Goal: Information Seeking & Learning: Stay updated

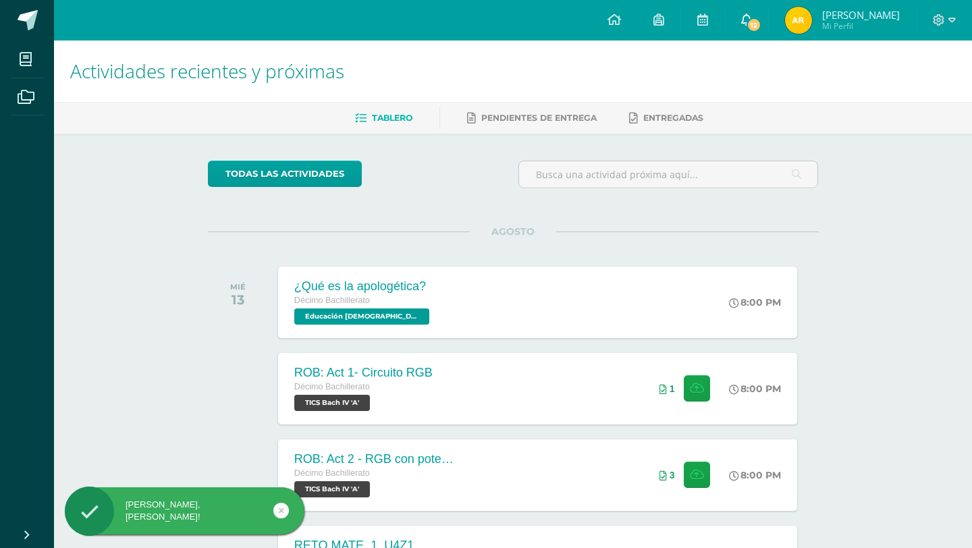
click at [761, 17] on link "12" at bounding box center [746, 20] width 43 height 41
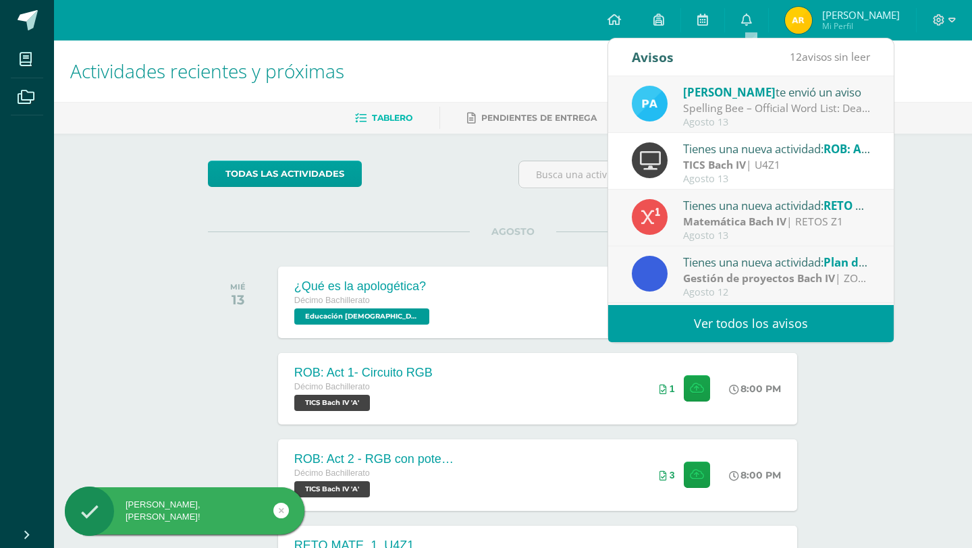
click at [713, 103] on div "Spelling Bee – Official Word List: Dear Students, Attached you will find the of…" at bounding box center [777, 109] width 188 height 16
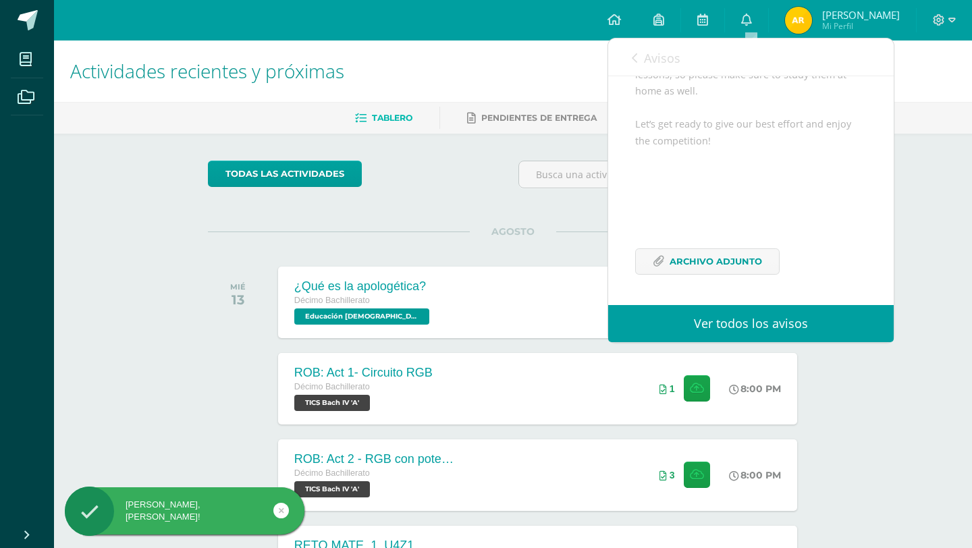
scroll to position [258, 0]
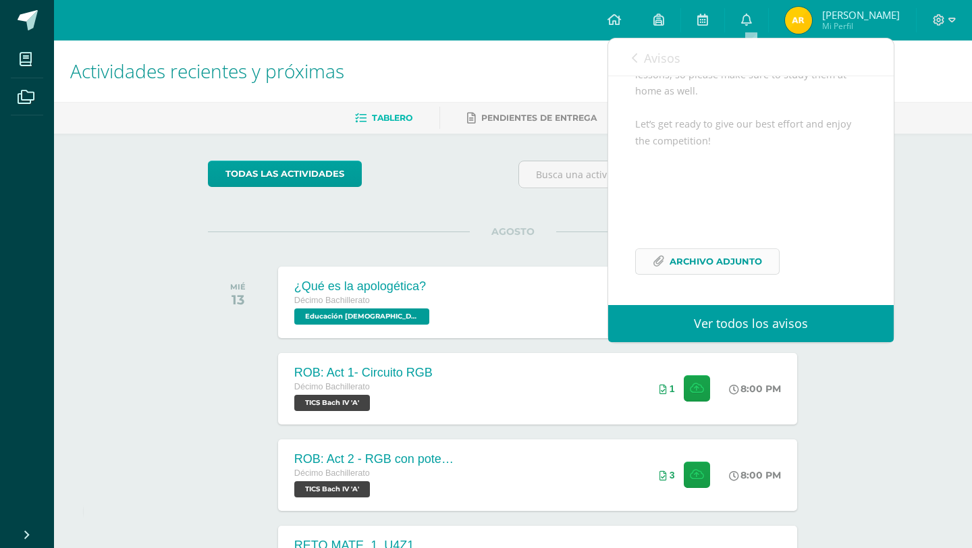
click at [693, 256] on span "Archivo Adjunto" at bounding box center [716, 261] width 92 height 25
click at [471, 97] on h1 "Actividades recientes y próximas" at bounding box center [513, 71] width 886 height 61
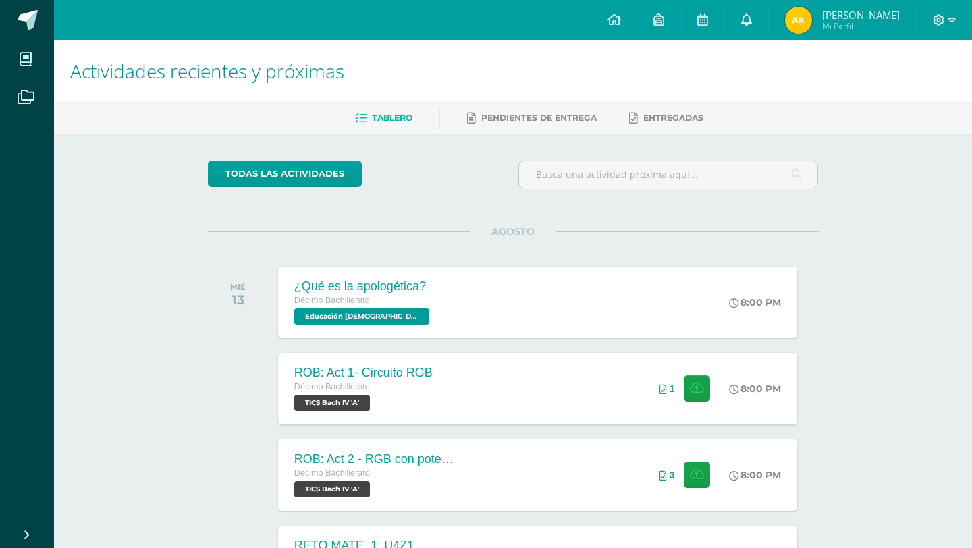
click at [752, 21] on icon at bounding box center [746, 20] width 11 height 12
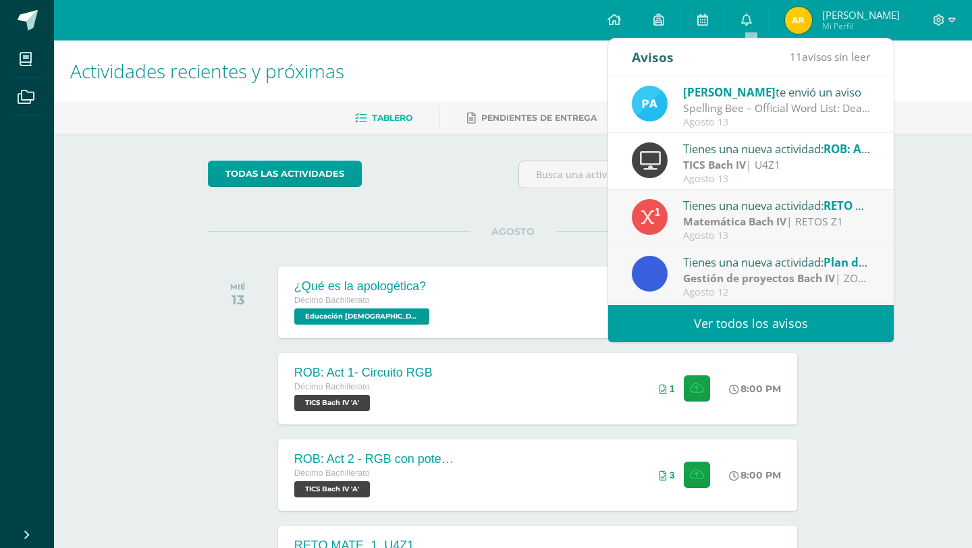
click at [724, 117] on div "Agosto 13" at bounding box center [777, 122] width 188 height 11
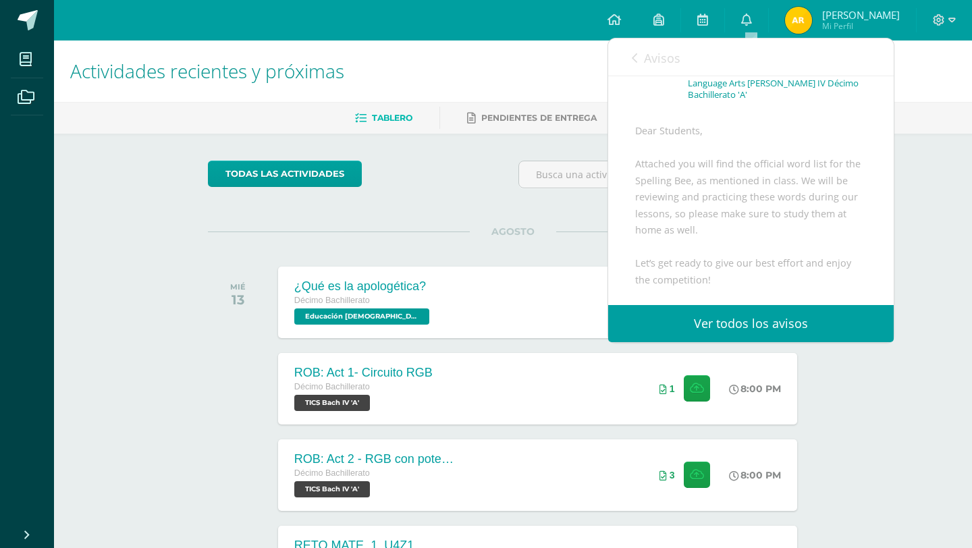
scroll to position [258, 0]
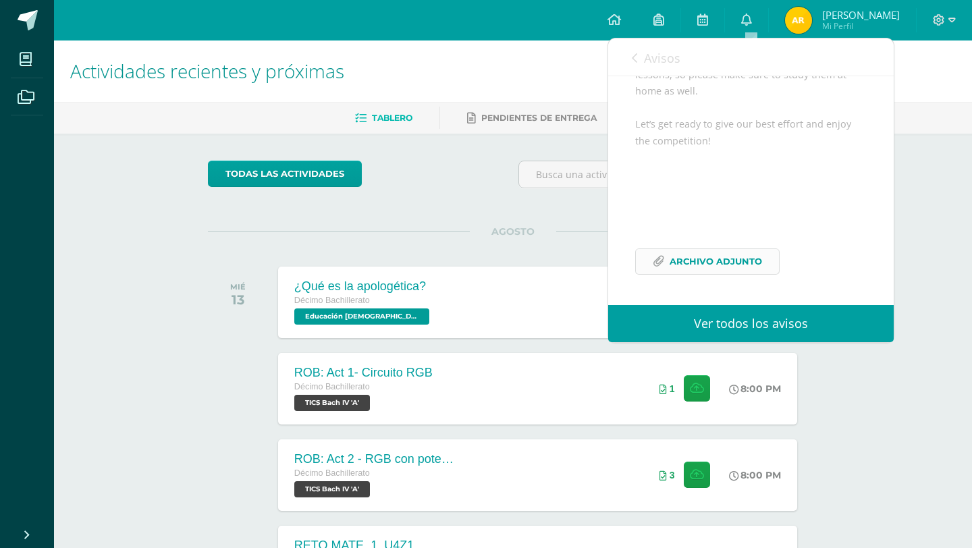
click at [702, 264] on span "Archivo Adjunto" at bounding box center [716, 261] width 92 height 25
click at [425, 138] on div "todas las Actividades No tienes actividades Échale un vistazo a los demás perío…" at bounding box center [513, 495] width 665 height 722
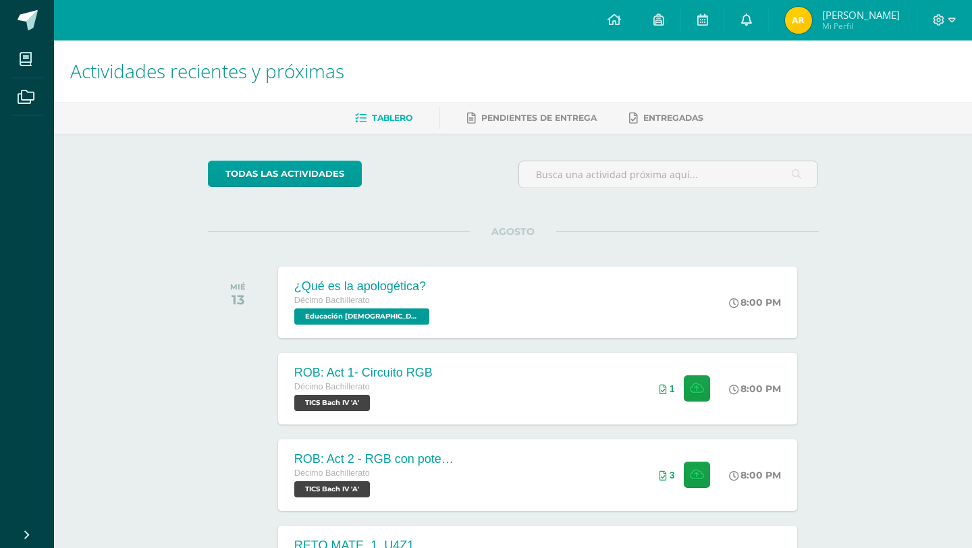
click at [743, 18] on link at bounding box center [746, 20] width 43 height 41
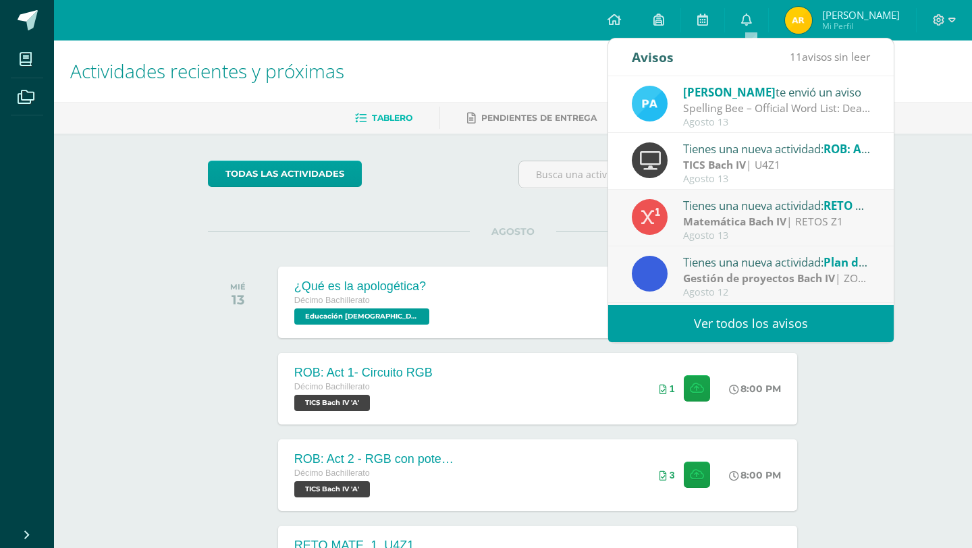
click at [733, 94] on div "[PERSON_NAME] te envió un aviso" at bounding box center [777, 92] width 188 height 18
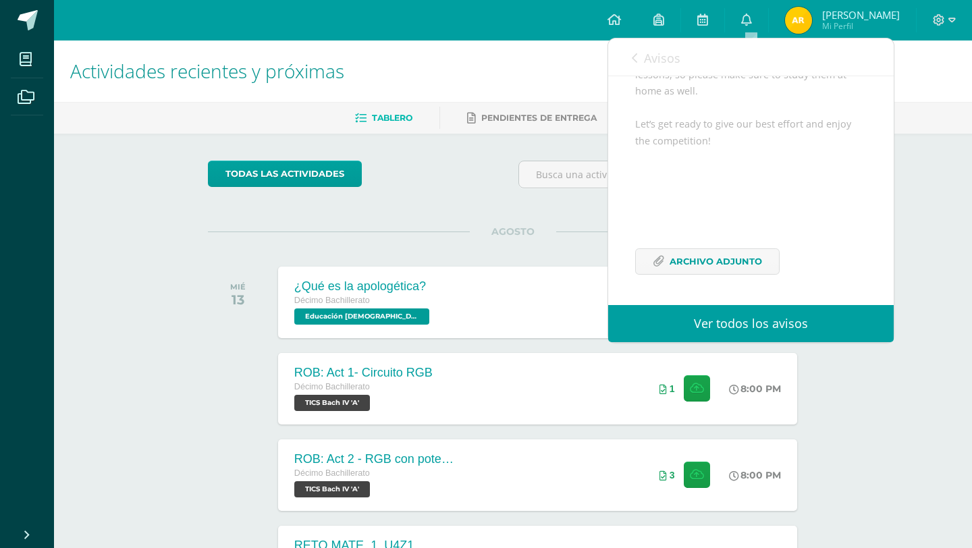
click at [636, 63] on link "Avisos" at bounding box center [656, 57] width 49 height 38
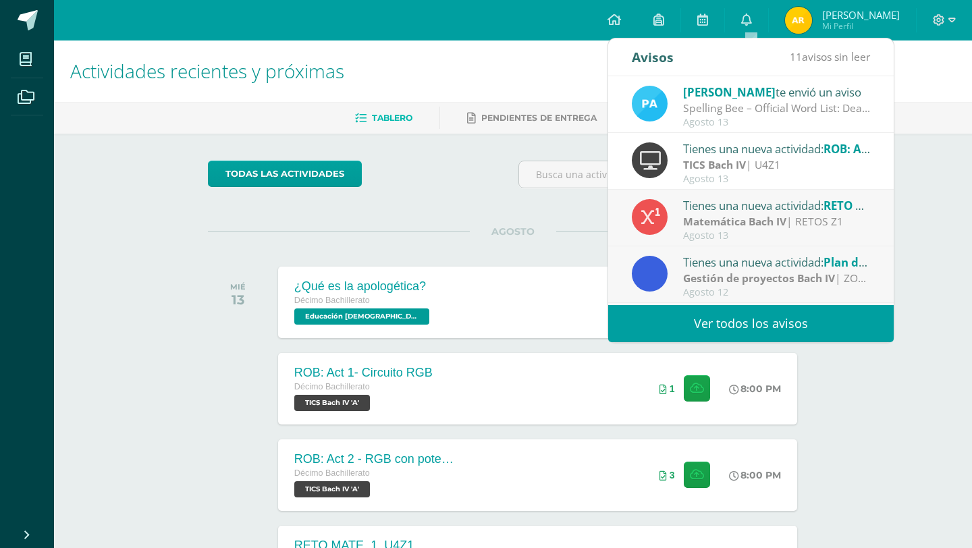
click at [758, 94] on div "[PERSON_NAME] te envió un aviso" at bounding box center [777, 92] width 188 height 18
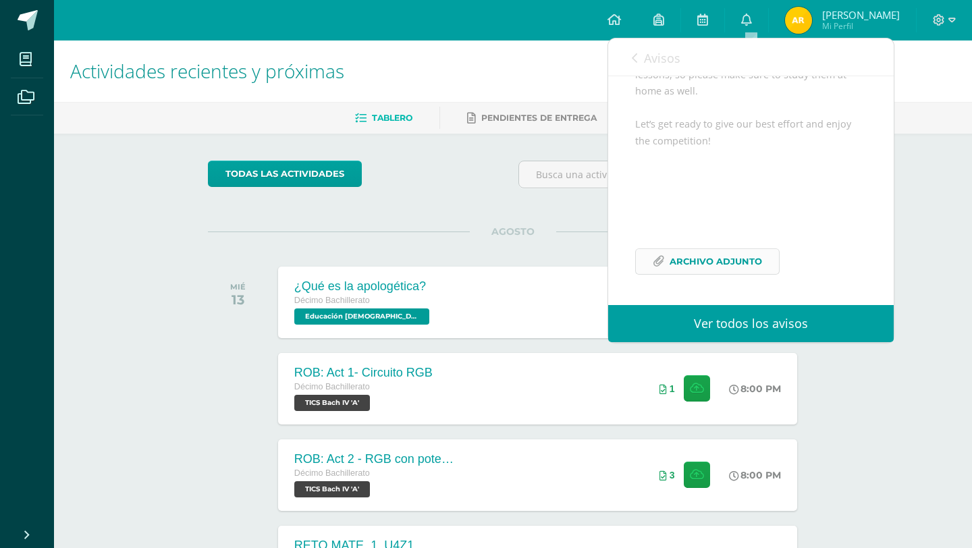
click at [677, 260] on span "Archivo Adjunto" at bounding box center [716, 261] width 92 height 25
